Goal: Information Seeking & Learning: Learn about a topic

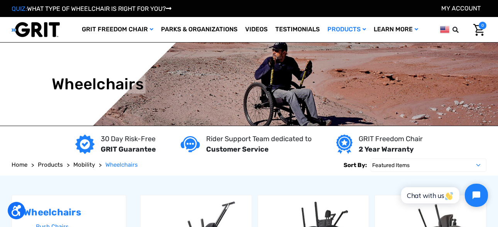
click at [28, 31] on img at bounding box center [36, 30] width 48 height 16
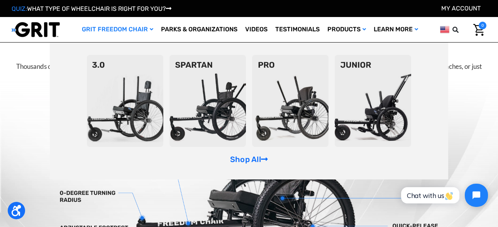
click at [126, 115] on img at bounding box center [125, 101] width 76 height 92
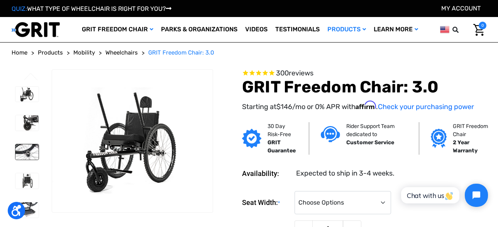
click at [27, 153] on img at bounding box center [26, 151] width 23 height 15
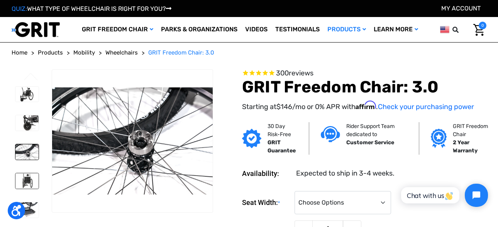
click at [28, 178] on img at bounding box center [26, 180] width 23 height 15
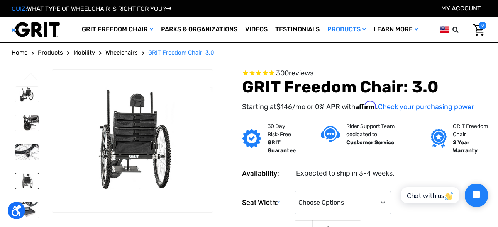
click at [30, 190] on li at bounding box center [27, 180] width 30 height 23
click at [30, 102] on img at bounding box center [26, 94] width 23 height 15
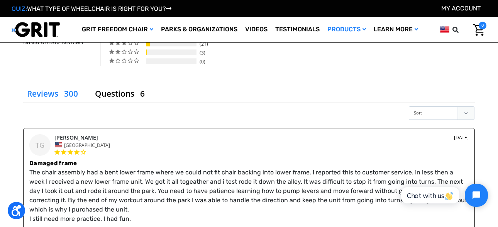
scroll to position [1008, 0]
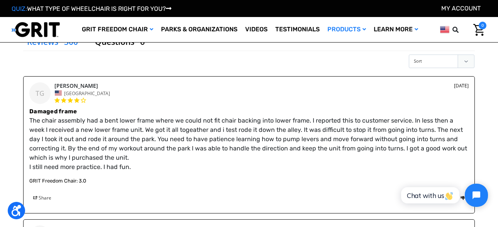
click at [466, 62] on select "Sort Most Recent Highest Rating Lowest Rating Most Helpful" at bounding box center [442, 61] width 66 height 14
select select "recent"
click at [409, 54] on select "Sort Most Recent Highest Rating Lowest Rating Most Helpful" at bounding box center [442, 61] width 66 height 14
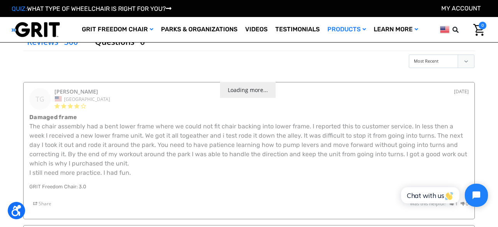
select select "recent"
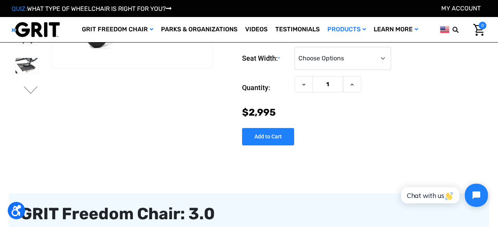
scroll to position [0, 0]
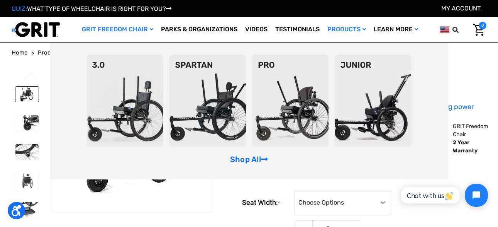
click at [207, 93] on img at bounding box center [208, 101] width 76 height 92
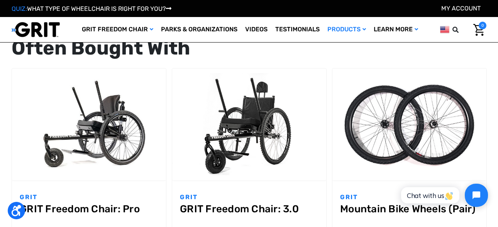
scroll to position [751, 0]
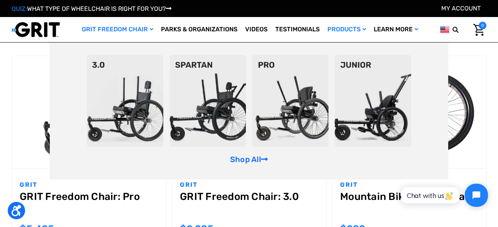
click at [358, 120] on img at bounding box center [373, 101] width 76 height 92
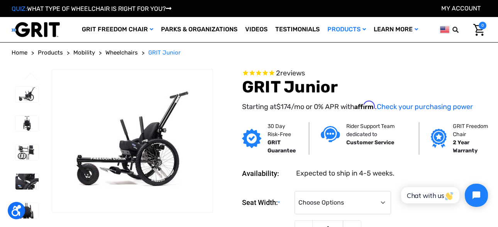
click at [121, 50] on span "Wheelchairs" at bounding box center [121, 52] width 32 height 7
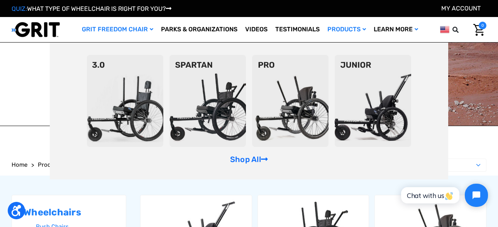
click at [125, 78] on img at bounding box center [125, 101] width 76 height 92
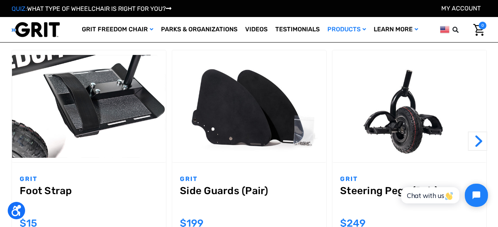
scroll to position [734, 0]
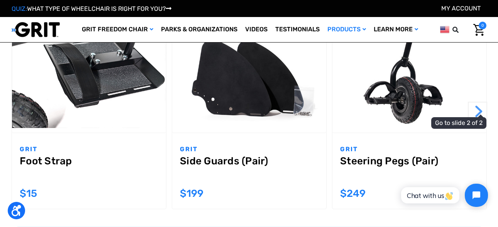
click at [481, 110] on button "Next" at bounding box center [477, 111] width 19 height 19
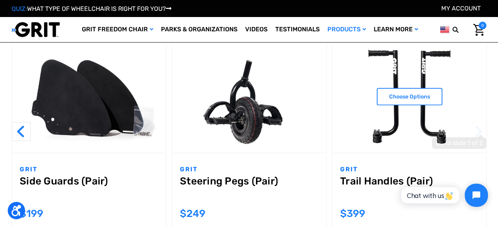
scroll to position [704, 0]
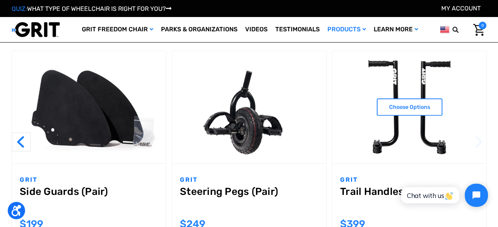
click at [410, 73] on img "Trail Handles (Pair),$399.00\a" at bounding box center [409, 107] width 154 height 103
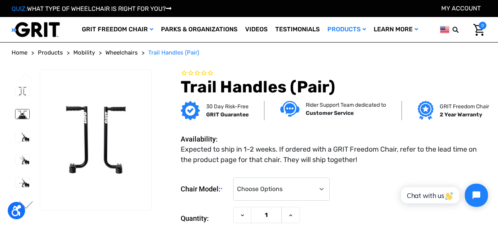
click at [17, 112] on img at bounding box center [22, 113] width 14 height 9
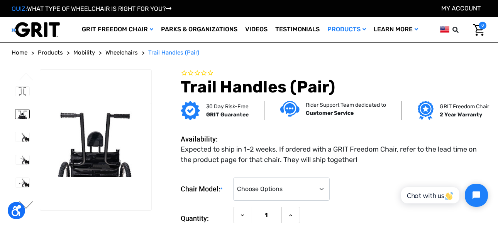
click at [20, 131] on li at bounding box center [22, 136] width 21 height 17
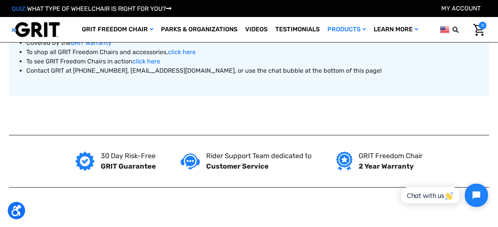
scroll to position [562, 0]
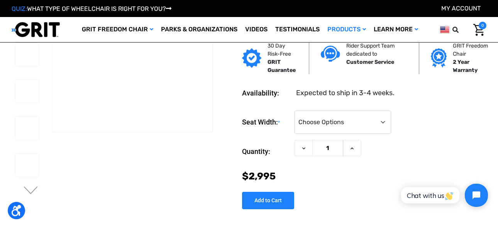
scroll to position [41, 0]
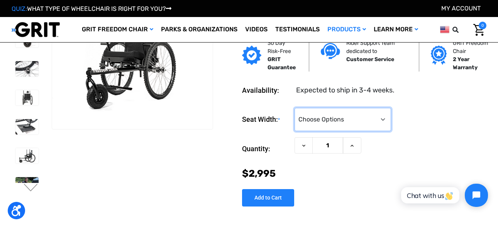
click at [317, 124] on select "Choose Options 16" 18" 20"" at bounding box center [343, 119] width 97 height 23
select select "326"
click at [295, 108] on select "Choose Options 16" 18" 20"" at bounding box center [343, 119] width 97 height 23
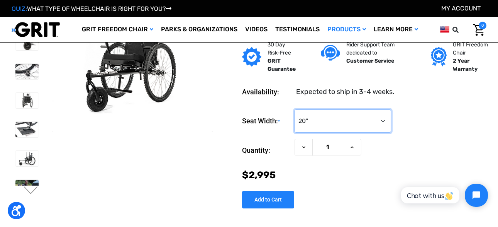
scroll to position [0, 0]
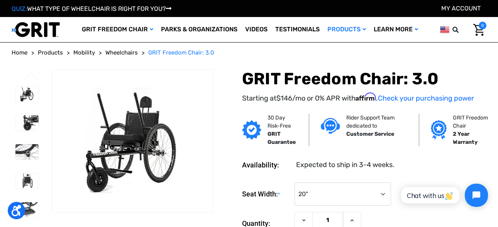
click at [131, 52] on span "Wheelchairs" at bounding box center [121, 52] width 32 height 7
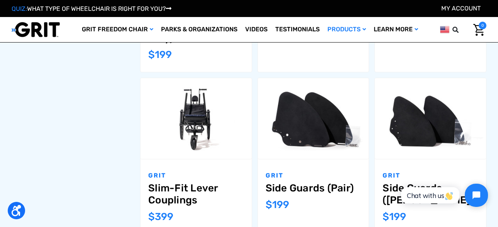
scroll to position [748, 0]
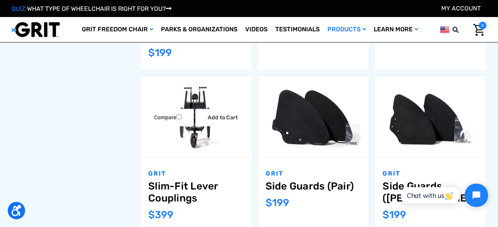
click at [195, 81] on img "Slim-Fit Lever Couplings,$399.00\a" at bounding box center [196, 117] width 111 height 74
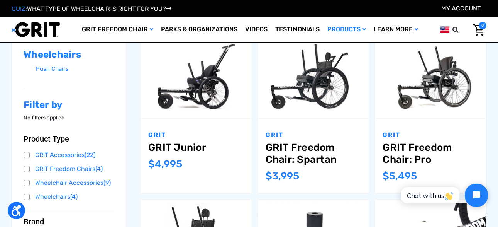
scroll to position [115, 0]
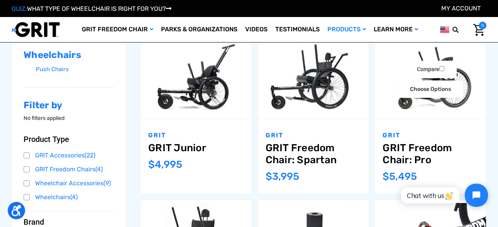
click at [415, 114] on img "GRIT Freedom Chair: Pro,$5,495.00\a" at bounding box center [430, 78] width 111 height 74
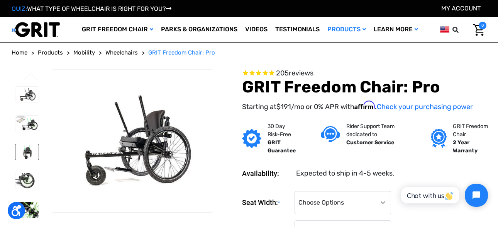
click at [23, 156] on img at bounding box center [26, 151] width 23 height 15
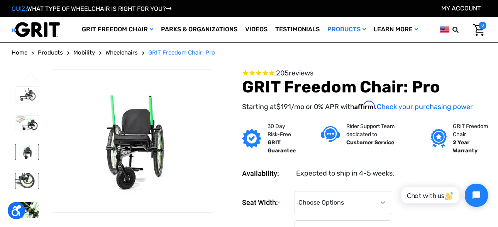
click at [22, 177] on img at bounding box center [26, 180] width 23 height 15
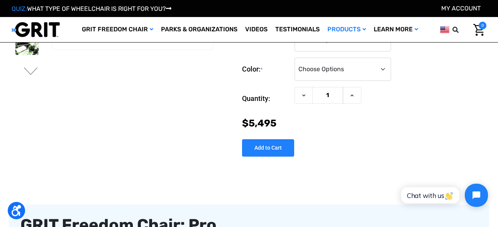
scroll to position [66, 0]
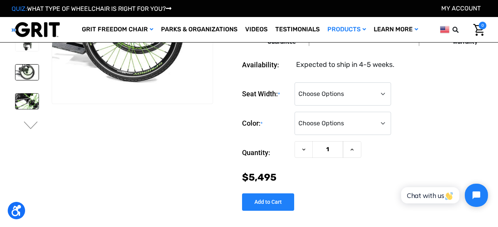
click at [21, 101] on img at bounding box center [26, 100] width 23 height 15
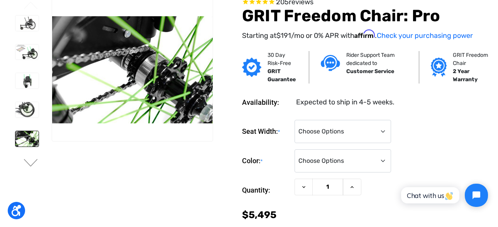
scroll to position [0, 0]
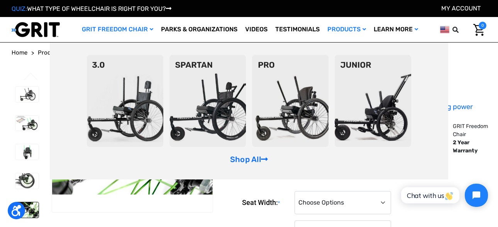
click at [130, 78] on img at bounding box center [125, 101] width 76 height 92
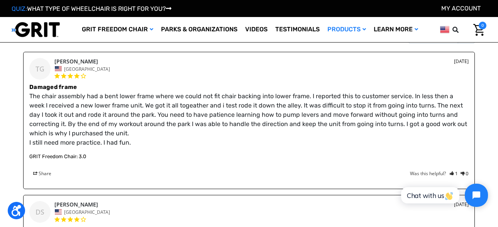
scroll to position [1009, 0]
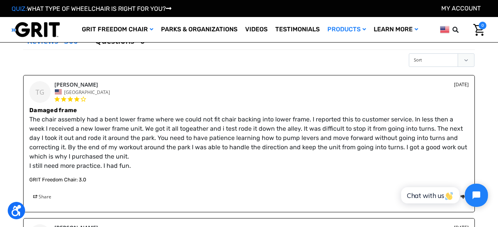
click at [461, 58] on select "Sort Most Recent Highest Rating Lowest Rating Most Helpful" at bounding box center [442, 60] width 66 height 14
select select "lowest-rating"
click at [409, 53] on select "Sort Most Recent Highest Rating Lowest Rating Most Helpful" at bounding box center [442, 60] width 66 height 14
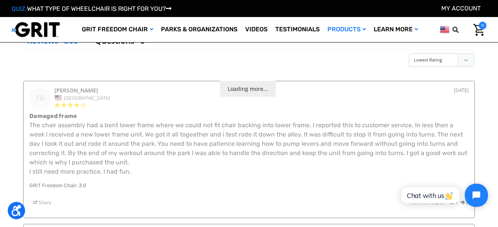
select select "lowest-rating"
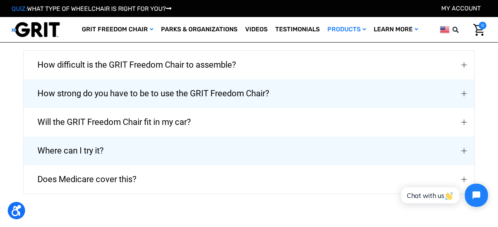
scroll to position [1689, 0]
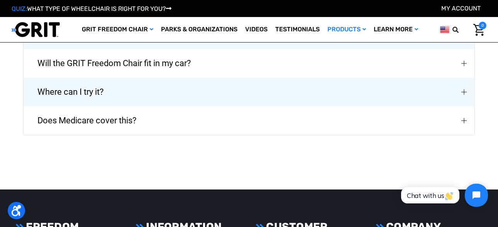
click at [468, 120] on div "Does Medicare cover this?" at bounding box center [465, 120] width 6 height 6
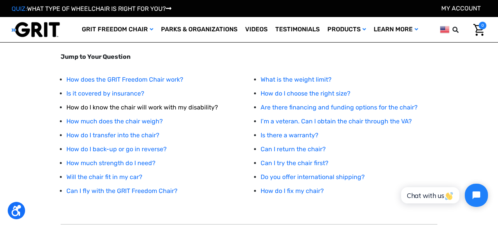
click at [201, 106] on link "How do I know the chair will work with my disability?" at bounding box center [142, 106] width 152 height 7
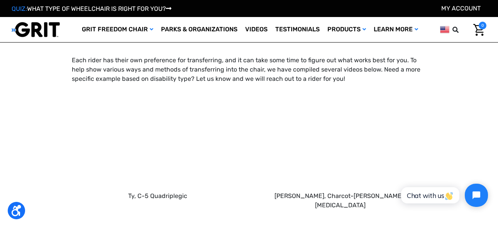
scroll to position [714, 0]
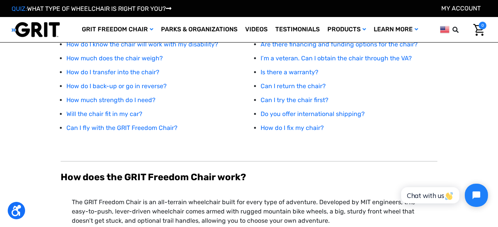
scroll to position [137, 0]
